Goal: Communication & Community: Answer question/provide support

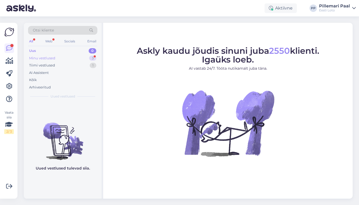
click at [47, 59] on div "Minu vestlused" at bounding box center [42, 57] width 26 height 5
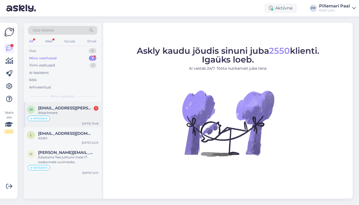
click at [60, 108] on span "merike.kari@gmail.com" at bounding box center [65, 107] width 55 height 5
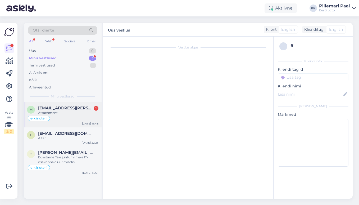
scroll to position [695, 0]
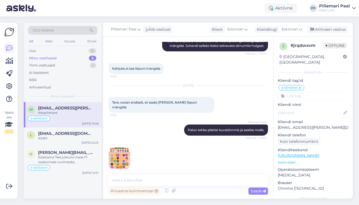
click at [119, 154] on img at bounding box center [119, 157] width 21 height 21
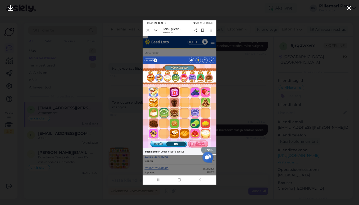
click at [349, 8] on icon at bounding box center [348, 8] width 4 height 7
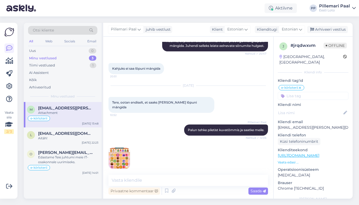
click at [119, 154] on img at bounding box center [119, 157] width 21 height 21
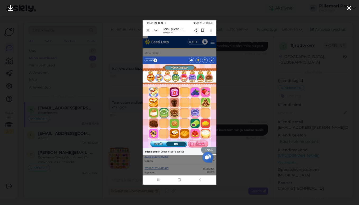
click at [238, 90] on div at bounding box center [179, 102] width 359 height 205
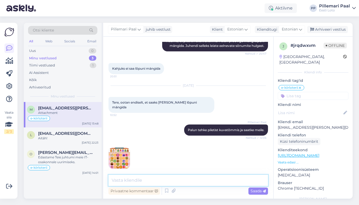
click at [144, 182] on textarea at bounding box center [187, 179] width 159 height 11
paste textarea "Piletilt on näha, et Teil ei ole kahjuks enam ühtegi käiku. Süsteem lõpetab män…"
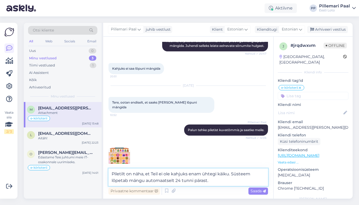
type textarea "Piletilt on näha, et Teil ei ole kahjuks enam ühtegi käiku. Süsteem lõpetab män…"
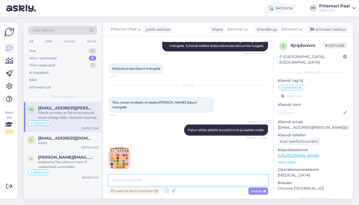
scroll to position [722, 0]
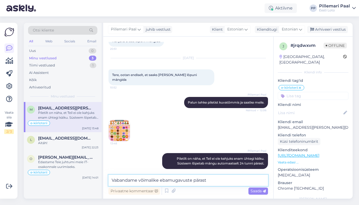
type textarea "Vabandame võimalike ebamugavuste pärast."
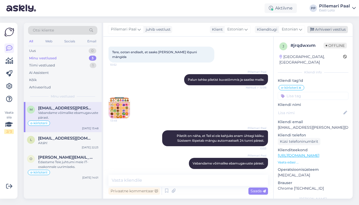
click at [340, 30] on div "Arhiveeri vestlus" at bounding box center [327, 29] width 41 height 7
